Goal: Task Accomplishment & Management: Use online tool/utility

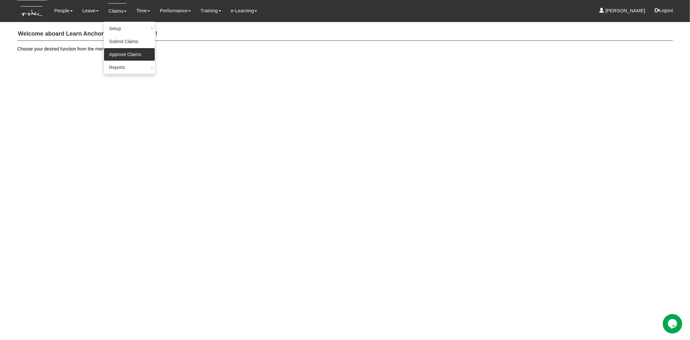
click at [114, 52] on link "Approve Claims" at bounding box center [129, 54] width 51 height 13
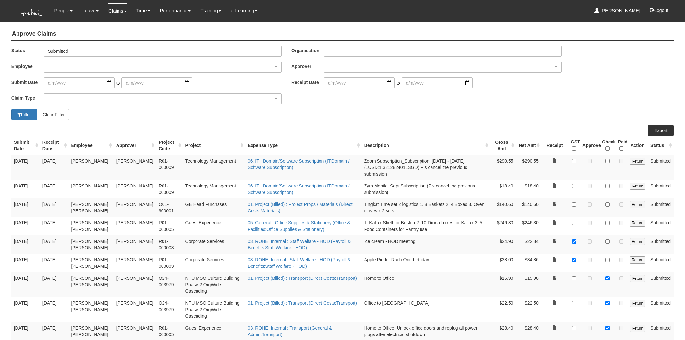
select select "50"
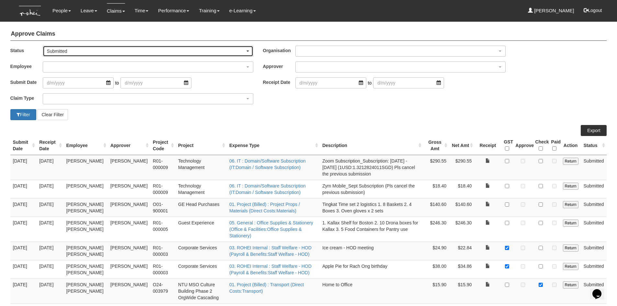
drag, startPoint x: 685, startPoint y: 0, endPoint x: 248, endPoint y: 51, distance: 440.0
click at [248, 51] on span "button" at bounding box center [247, 50] width 3 height 1
click at [70, 63] on link "-- All --" at bounding box center [59, 62] width 33 height 8
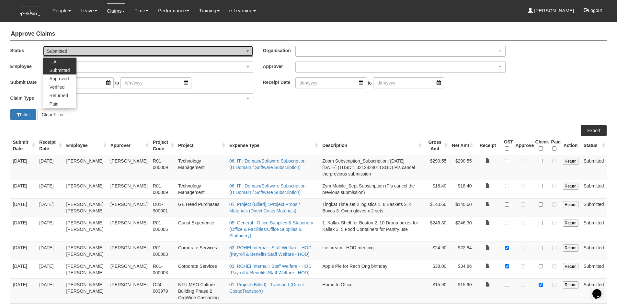
select select "All"
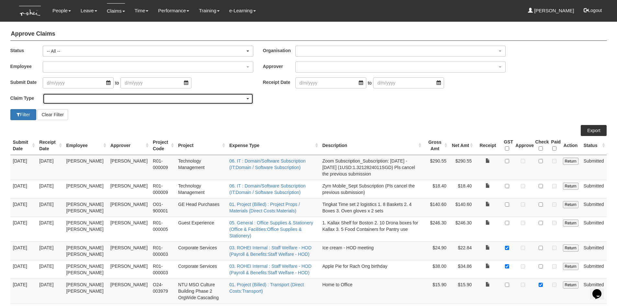
click at [63, 98] on div "button" at bounding box center [148, 99] width 210 height 10
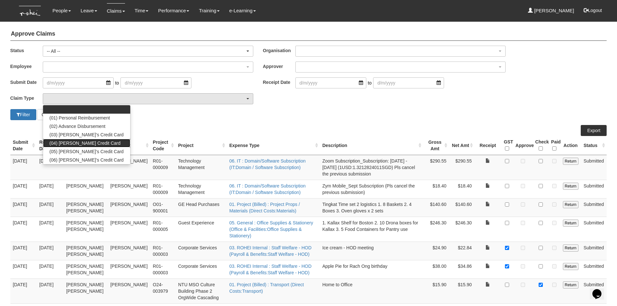
click at [66, 146] on span "(04) [PERSON_NAME] Credit Card" at bounding box center [85, 143] width 71 height 6
select select "16"
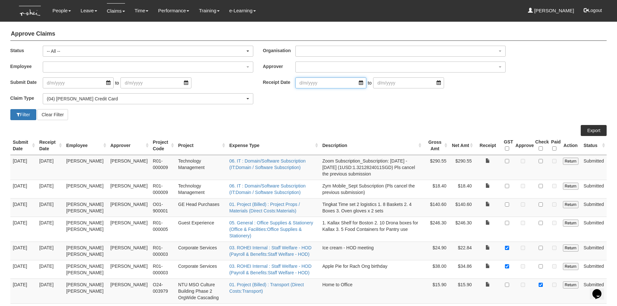
click at [354, 81] on input "search" at bounding box center [330, 82] width 71 height 11
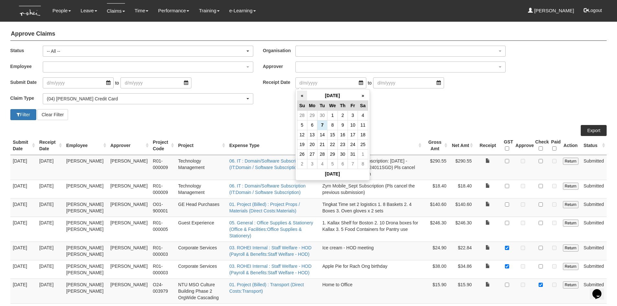
click at [302, 96] on th "«" at bounding box center [302, 96] width 10 height 10
click at [361, 156] on td "30" at bounding box center [363, 154] width 10 height 10
type input "[DATE]"
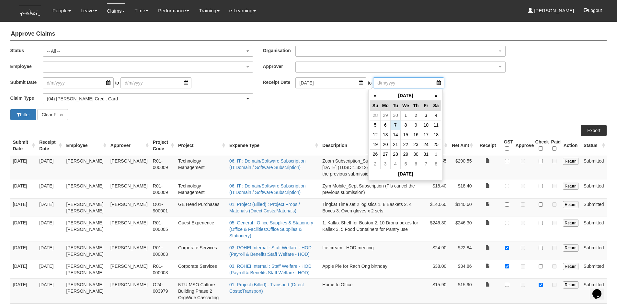
click at [429, 83] on input "search" at bounding box center [408, 82] width 71 height 11
click at [372, 95] on th "«" at bounding box center [375, 96] width 10 height 10
click at [395, 154] on td "30" at bounding box center [395, 154] width 10 height 10
type input "[DATE]"
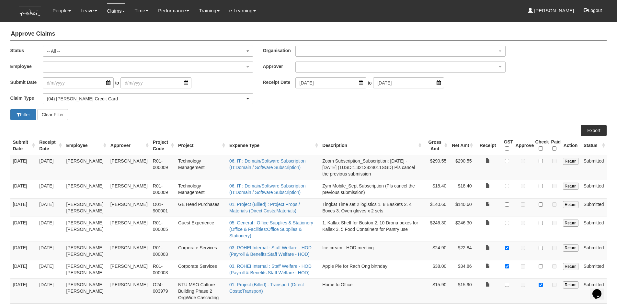
click at [21, 113] on button "Filter" at bounding box center [23, 114] width 26 height 11
select select "50"
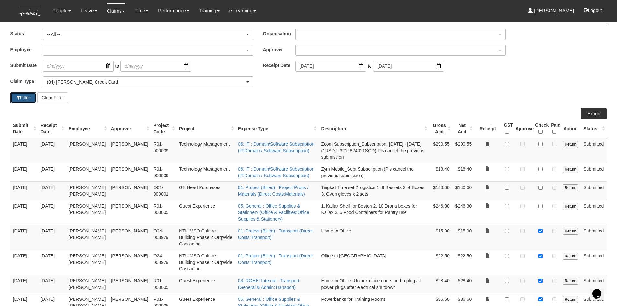
scroll to position [32, 0]
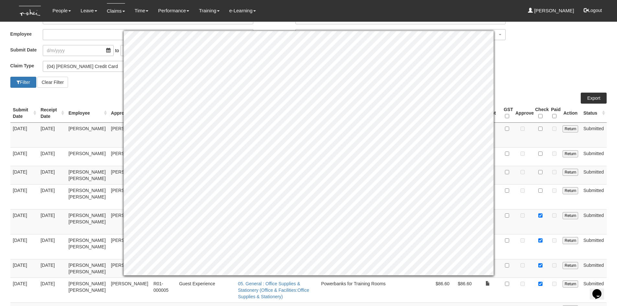
click at [540, 73] on div "Claim Type (01) Personal Reimbursement (02) Advance Disbursement (03) [PERSON_N…" at bounding box center [309, 69] width 606 height 16
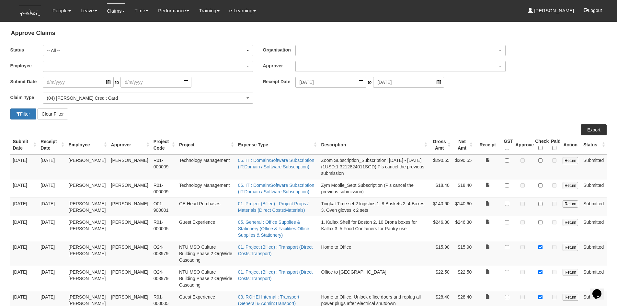
scroll to position [0, 0]
click at [489, 163] on td at bounding box center [487, 167] width 27 height 25
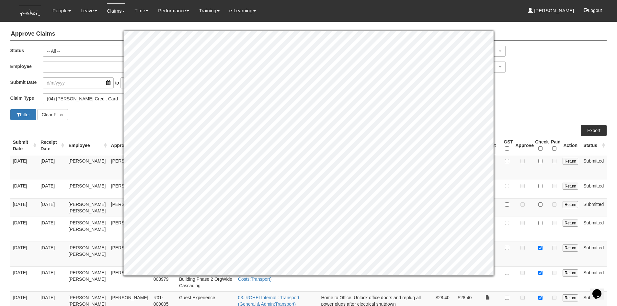
click at [560, 106] on div "Claim Type (01) Personal Reimbursement (02) Advance Disbursement (03) [PERSON_N…" at bounding box center [309, 101] width 606 height 16
click at [569, 104] on div "Claim Type (01) Personal Reimbursement (02) Advance Disbursement (03) [PERSON_N…" at bounding box center [309, 101] width 606 height 16
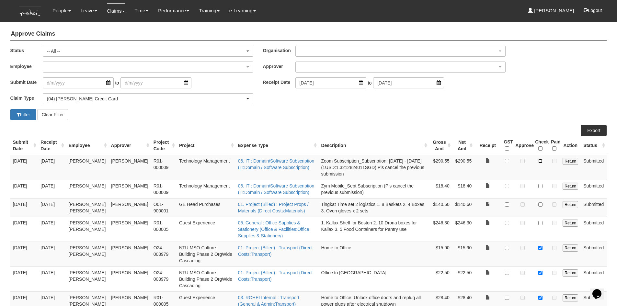
click at [542, 162] on input "checkbox" at bounding box center [540, 161] width 4 height 4
checkbox input "true"
click at [541, 187] on input "checkbox" at bounding box center [540, 186] width 4 height 4
checkbox input "true"
click at [541, 207] on td at bounding box center [540, 207] width 16 height 18
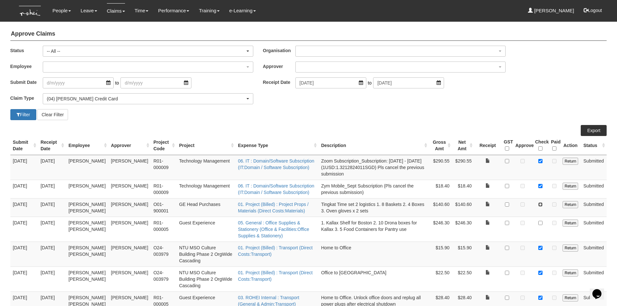
click at [541, 205] on input "checkbox" at bounding box center [540, 204] width 4 height 4
checkbox input "true"
click at [508, 205] on input "checkbox" at bounding box center [507, 204] width 4 height 4
checkbox input "true"
click at [507, 225] on input "checkbox" at bounding box center [507, 223] width 4 height 4
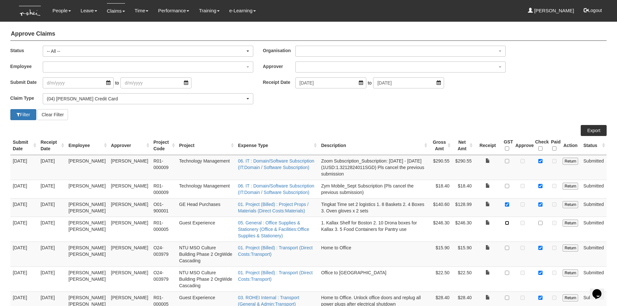
checkbox input "true"
click at [541, 225] on input "checkbox" at bounding box center [540, 223] width 4 height 4
checkbox input "true"
click at [590, 133] on link "Export" at bounding box center [593, 130] width 26 height 11
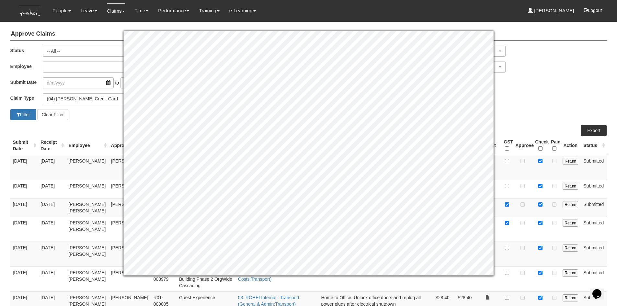
click at [528, 112] on div "Filter Clear Filter" at bounding box center [309, 114] width 606 height 11
click at [559, 90] on div "Submit Date to Receipt Date [DATE] to [DATE]" at bounding box center [309, 85] width 606 height 16
